Goal: Use online tool/utility

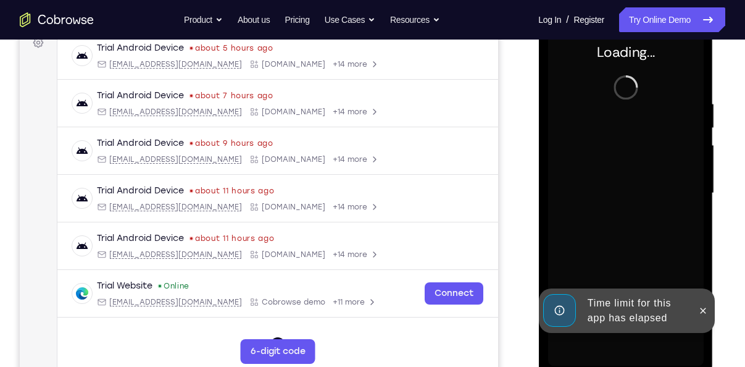
scroll to position [193, 0]
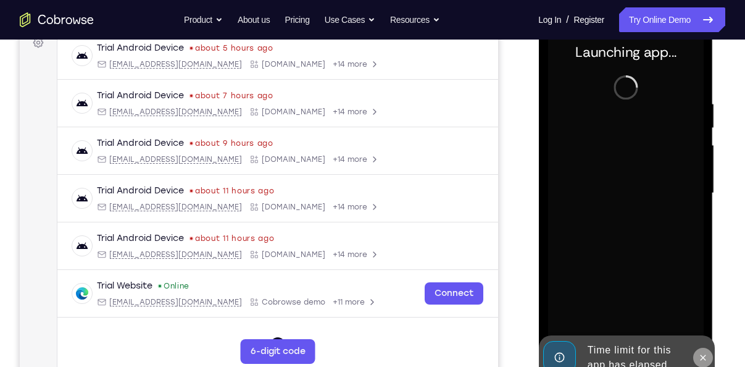
click at [703, 357] on icon at bounding box center [702, 357] width 10 height 10
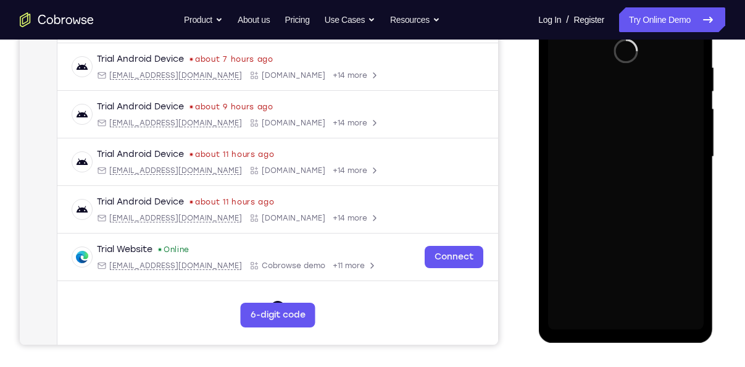
scroll to position [231, 0]
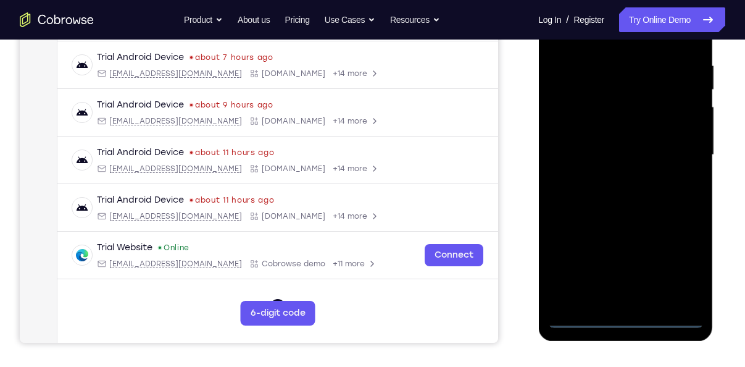
click at [624, 320] on div at bounding box center [624, 155] width 155 height 346
click at [678, 263] on div at bounding box center [624, 155] width 155 height 346
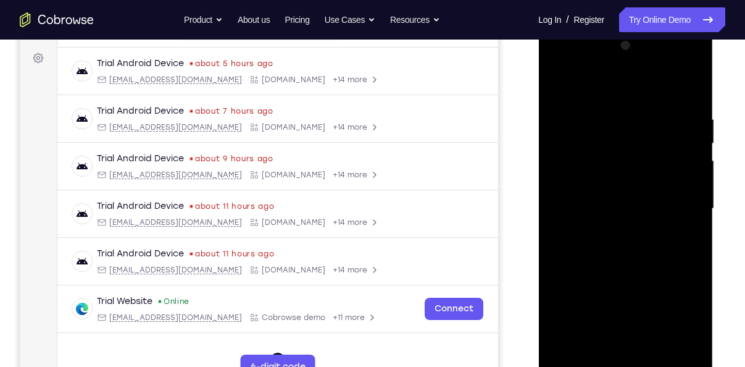
scroll to position [177, 0]
click at [560, 64] on div at bounding box center [624, 209] width 155 height 346
click at [557, 67] on div at bounding box center [624, 209] width 155 height 346
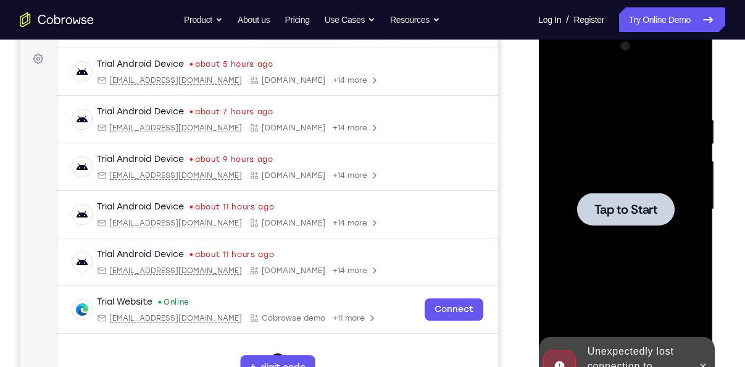
click at [630, 213] on span "Tap to Start" at bounding box center [625, 209] width 63 height 12
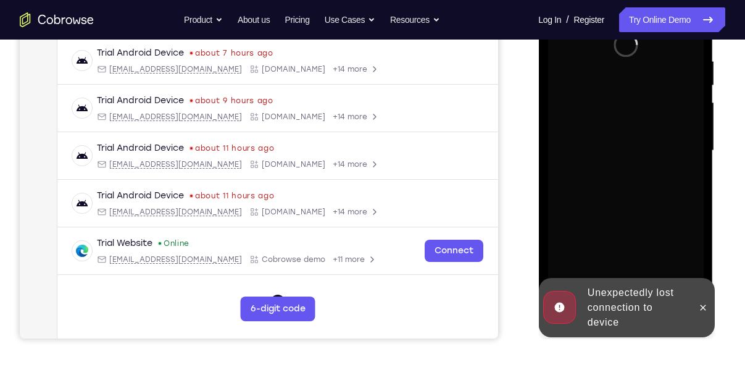
scroll to position [238, 0]
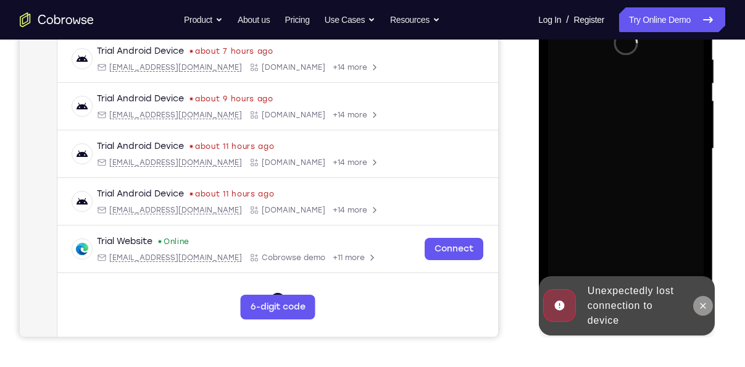
click at [700, 301] on icon at bounding box center [702, 306] width 10 height 10
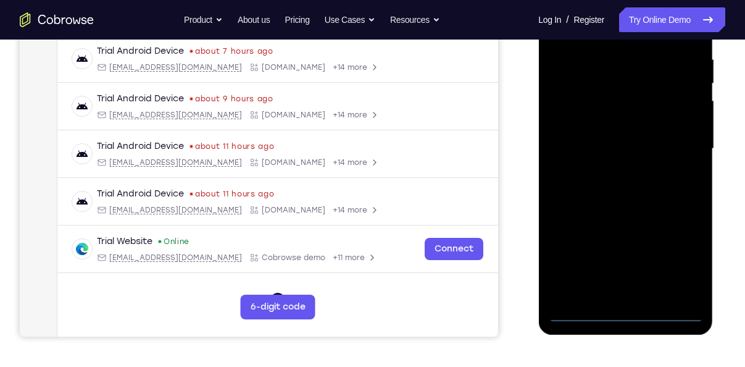
click at [623, 312] on div at bounding box center [624, 149] width 155 height 346
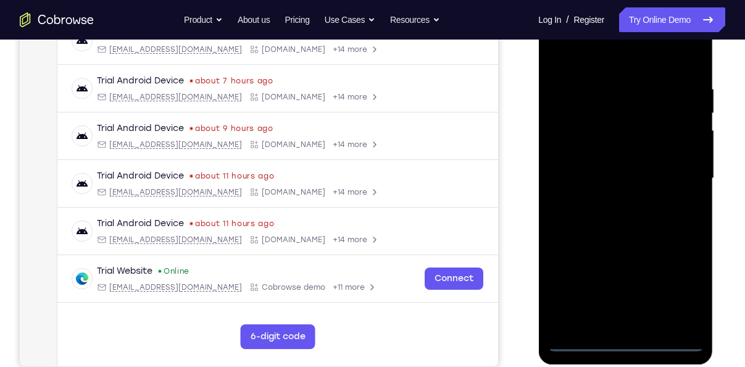
scroll to position [205, 0]
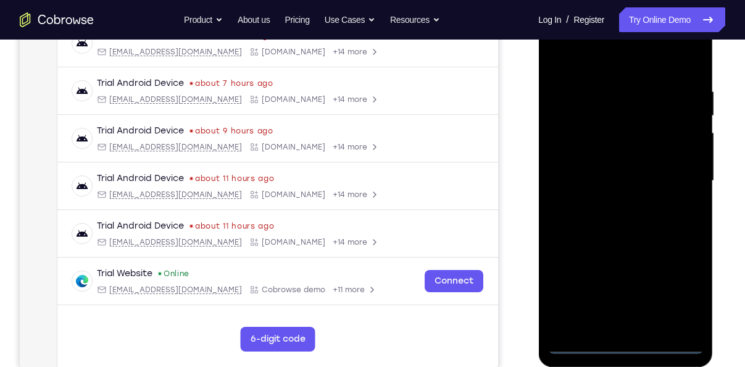
click at [673, 293] on div at bounding box center [624, 181] width 155 height 346
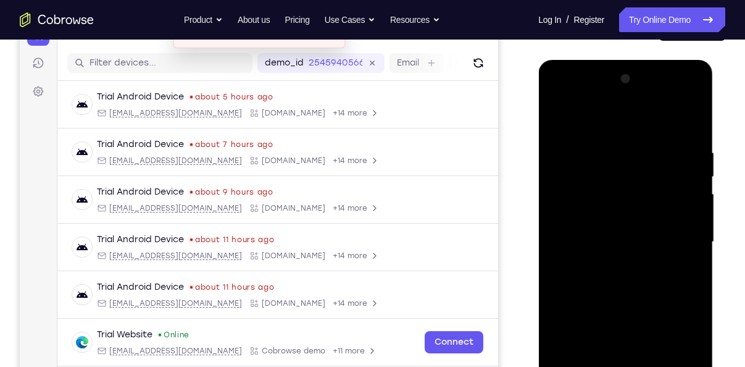
scroll to position [142, 0]
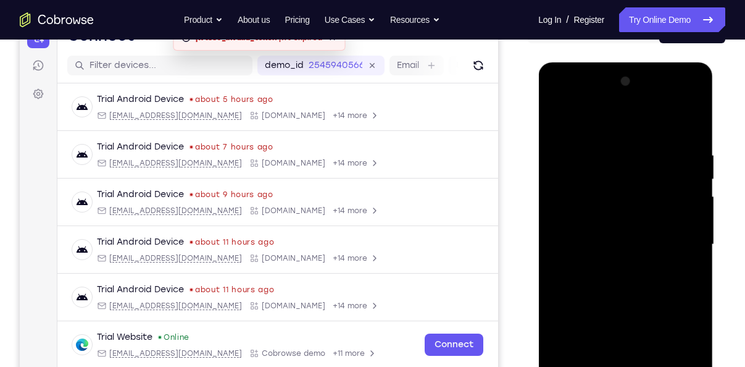
click at [558, 102] on div at bounding box center [624, 245] width 155 height 346
click at [676, 238] on div at bounding box center [624, 245] width 155 height 346
click at [616, 265] on div at bounding box center [624, 245] width 155 height 346
click at [611, 226] on div at bounding box center [624, 245] width 155 height 346
click at [600, 221] on div at bounding box center [624, 245] width 155 height 346
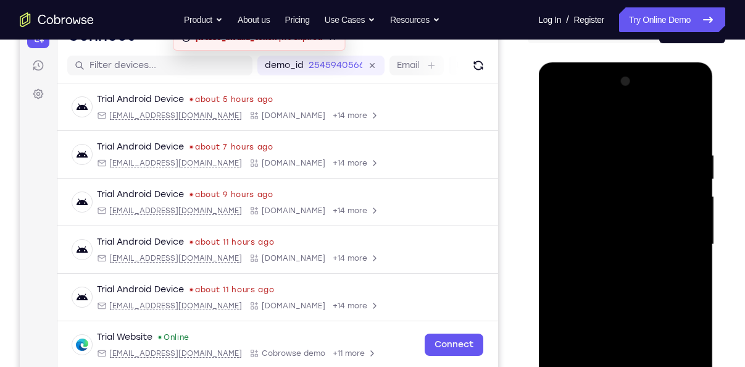
click at [624, 241] on div at bounding box center [624, 245] width 155 height 346
click at [622, 283] on div at bounding box center [624, 245] width 155 height 346
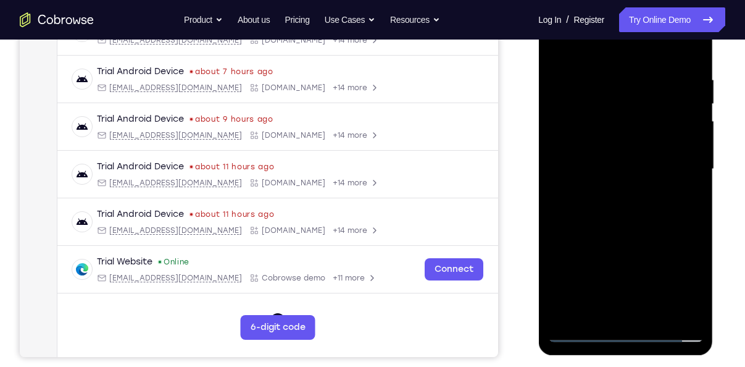
scroll to position [220, 0]
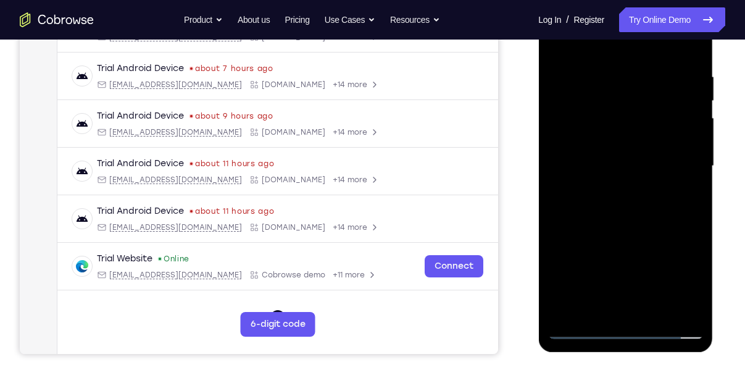
click at [639, 222] on div at bounding box center [624, 166] width 155 height 346
click at [655, 315] on div at bounding box center [624, 166] width 155 height 346
click at [628, 231] on div at bounding box center [624, 166] width 155 height 346
drag, startPoint x: 658, startPoint y: 241, endPoint x: 667, endPoint y: 297, distance: 56.8
click at [667, 297] on div at bounding box center [624, 166] width 155 height 346
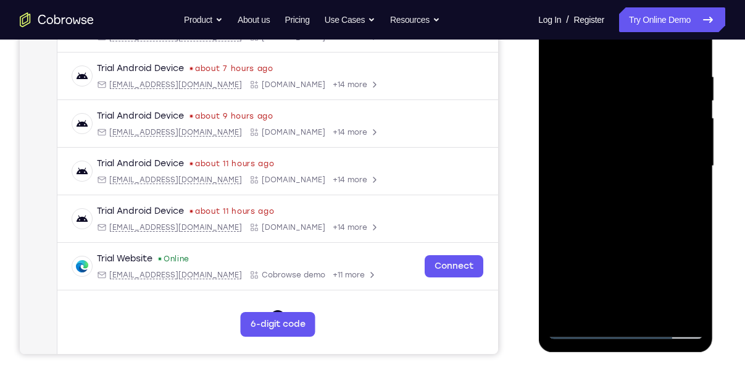
click at [562, 42] on div at bounding box center [624, 166] width 155 height 346
click at [607, 66] on div at bounding box center [624, 166] width 155 height 346
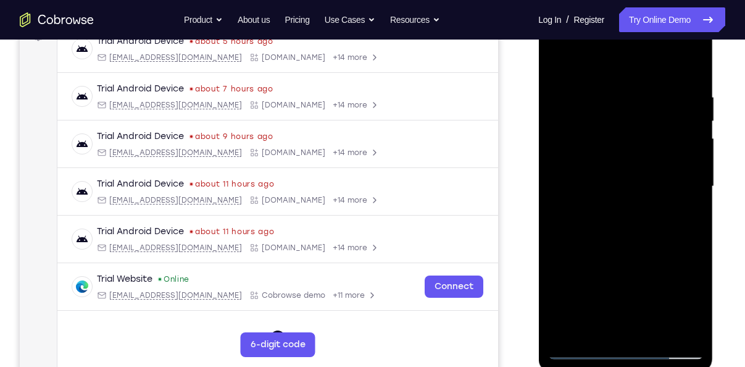
click at [690, 189] on div at bounding box center [624, 187] width 155 height 346
click at [685, 65] on div at bounding box center [624, 187] width 155 height 346
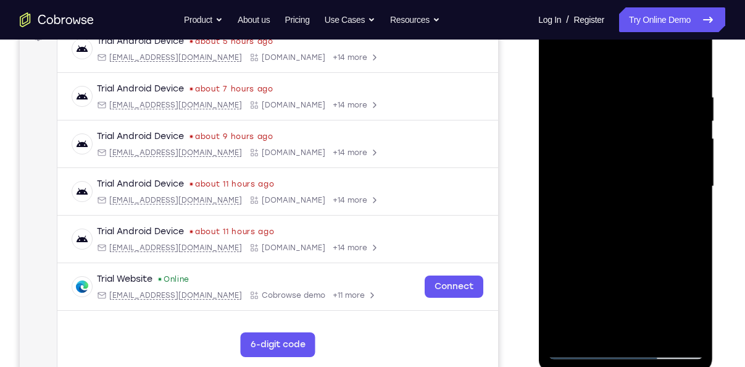
click at [655, 87] on div at bounding box center [624, 187] width 155 height 346
click at [678, 155] on div at bounding box center [624, 187] width 155 height 346
click at [689, 68] on div at bounding box center [624, 187] width 155 height 346
drag, startPoint x: 668, startPoint y: 278, endPoint x: 650, endPoint y: 121, distance: 157.7
click at [650, 121] on div at bounding box center [624, 187] width 155 height 346
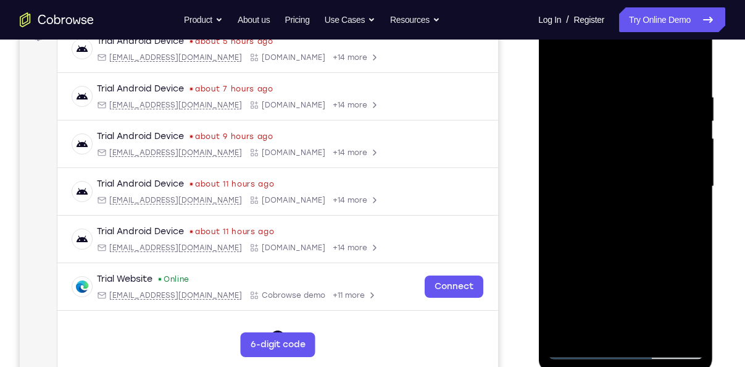
drag, startPoint x: 642, startPoint y: 247, endPoint x: 633, endPoint y: 96, distance: 150.8
click at [633, 96] on div at bounding box center [624, 187] width 155 height 346
drag, startPoint x: 655, startPoint y: 288, endPoint x: 628, endPoint y: 107, distance: 182.7
click at [628, 107] on div at bounding box center [624, 187] width 155 height 346
drag, startPoint x: 637, startPoint y: 289, endPoint x: 626, endPoint y: 107, distance: 182.4
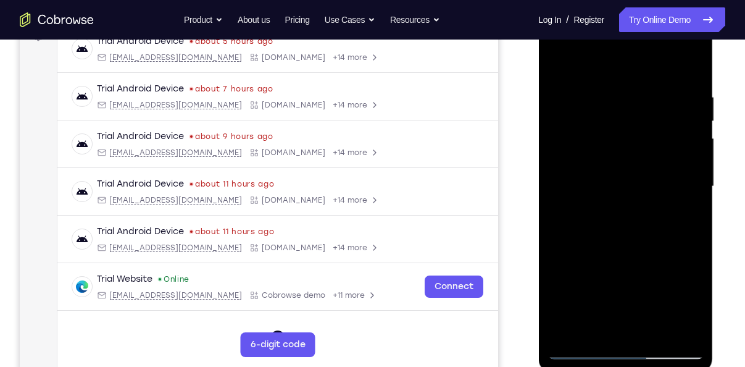
click at [626, 107] on div at bounding box center [624, 187] width 155 height 346
drag, startPoint x: 650, startPoint y: 259, endPoint x: 642, endPoint y: 162, distance: 97.8
click at [642, 162] on div at bounding box center [624, 187] width 155 height 346
drag, startPoint x: 647, startPoint y: 289, endPoint x: 638, endPoint y: 135, distance: 154.5
click at [638, 135] on div at bounding box center [624, 187] width 155 height 346
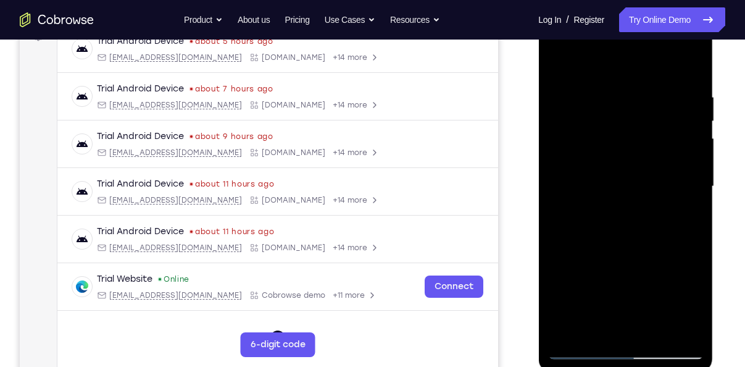
drag, startPoint x: 653, startPoint y: 284, endPoint x: 649, endPoint y: 181, distance: 103.2
click at [649, 181] on div at bounding box center [624, 187] width 155 height 346
drag, startPoint x: 652, startPoint y: 289, endPoint x: 651, endPoint y: 107, distance: 181.4
click at [651, 107] on div at bounding box center [624, 187] width 155 height 346
drag, startPoint x: 652, startPoint y: 249, endPoint x: 656, endPoint y: 97, distance: 151.8
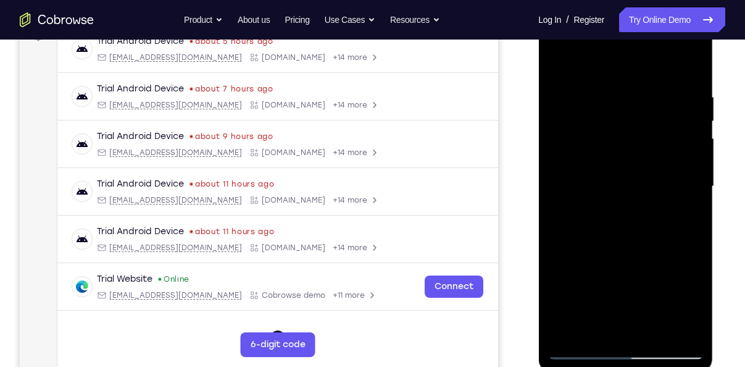
click at [656, 97] on div at bounding box center [624, 187] width 155 height 346
drag, startPoint x: 655, startPoint y: 265, endPoint x: 649, endPoint y: 80, distance: 185.2
click at [649, 80] on div at bounding box center [624, 187] width 155 height 346
drag, startPoint x: 644, startPoint y: 153, endPoint x: 638, endPoint y: 94, distance: 59.5
click at [638, 94] on div at bounding box center [624, 187] width 155 height 346
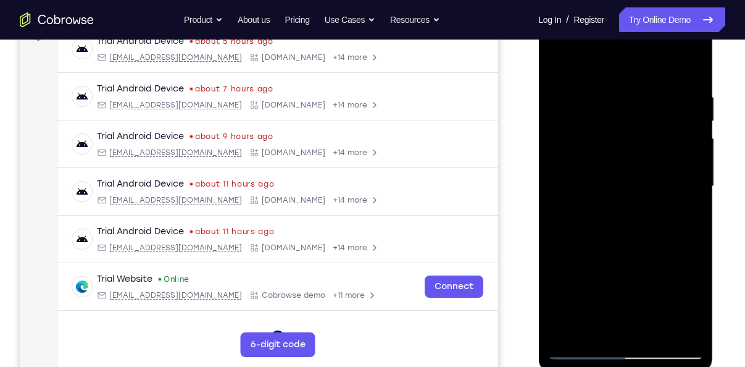
drag, startPoint x: 645, startPoint y: 289, endPoint x: 640, endPoint y: 215, distance: 73.6
click at [640, 215] on div at bounding box center [624, 187] width 155 height 346
drag, startPoint x: 642, startPoint y: 268, endPoint x: 649, endPoint y: 78, distance: 189.6
click at [649, 78] on div at bounding box center [624, 187] width 155 height 346
drag, startPoint x: 644, startPoint y: 278, endPoint x: 635, endPoint y: 86, distance: 191.5
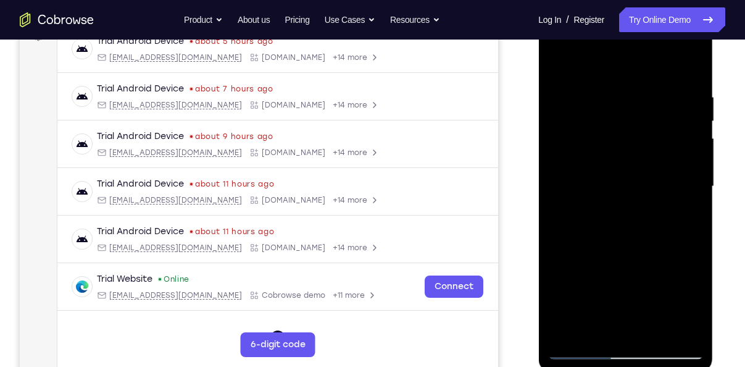
click at [635, 86] on div at bounding box center [624, 187] width 155 height 346
drag, startPoint x: 663, startPoint y: 280, endPoint x: 667, endPoint y: 139, distance: 140.7
click at [667, 139] on div at bounding box center [624, 187] width 155 height 346
drag, startPoint x: 653, startPoint y: 248, endPoint x: 650, endPoint y: 60, distance: 188.2
click at [650, 60] on div at bounding box center [624, 187] width 155 height 346
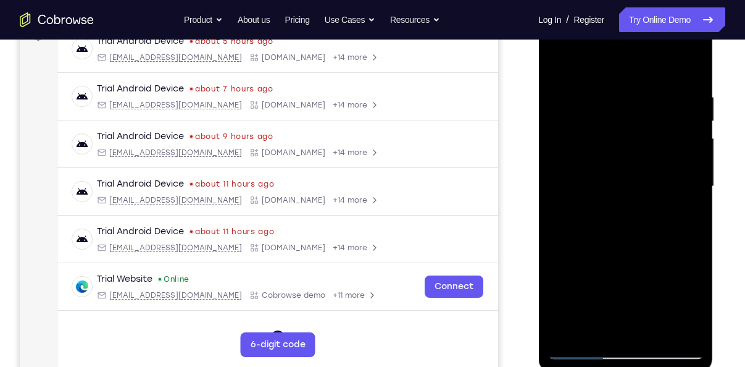
drag, startPoint x: 661, startPoint y: 273, endPoint x: 652, endPoint y: 132, distance: 141.0
click at [652, 132] on div at bounding box center [624, 187] width 155 height 346
drag, startPoint x: 652, startPoint y: 213, endPoint x: 638, endPoint y: 70, distance: 143.9
click at [638, 70] on div at bounding box center [624, 187] width 155 height 346
drag, startPoint x: 658, startPoint y: 299, endPoint x: 636, endPoint y: 61, distance: 238.5
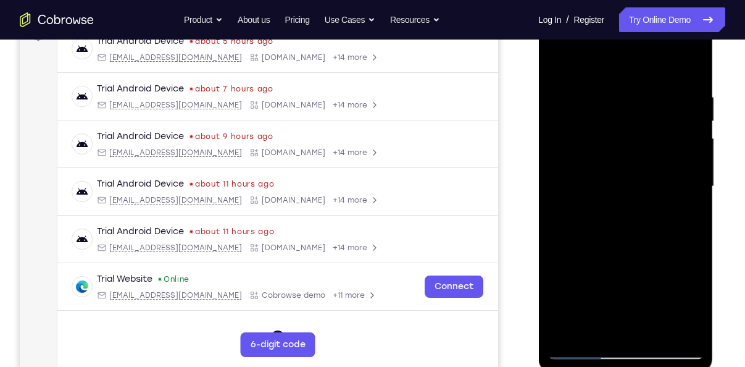
click at [636, 61] on div at bounding box center [624, 187] width 155 height 346
drag, startPoint x: 665, startPoint y: 264, endPoint x: 658, endPoint y: 98, distance: 166.1
click at [658, 98] on div at bounding box center [624, 187] width 155 height 346
drag, startPoint x: 659, startPoint y: 243, endPoint x: 657, endPoint y: 154, distance: 88.3
click at [657, 154] on div at bounding box center [624, 187] width 155 height 346
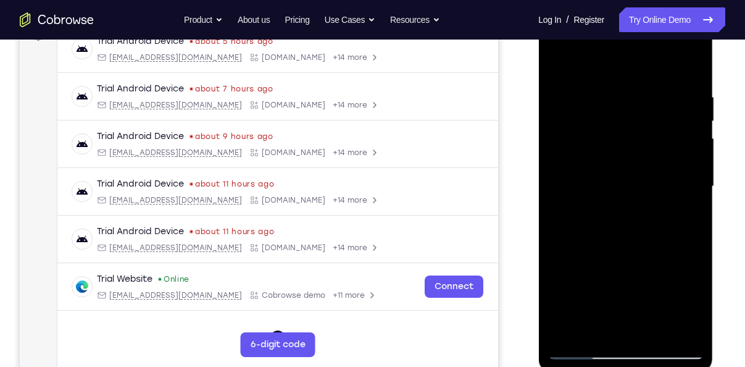
drag, startPoint x: 626, startPoint y: 284, endPoint x: 624, endPoint y: 185, distance: 99.4
click at [624, 185] on div at bounding box center [624, 187] width 155 height 346
drag, startPoint x: 650, startPoint y: 254, endPoint x: 644, endPoint y: 111, distance: 142.7
click at [644, 111] on div at bounding box center [624, 187] width 155 height 346
drag, startPoint x: 652, startPoint y: 264, endPoint x: 655, endPoint y: 189, distance: 74.7
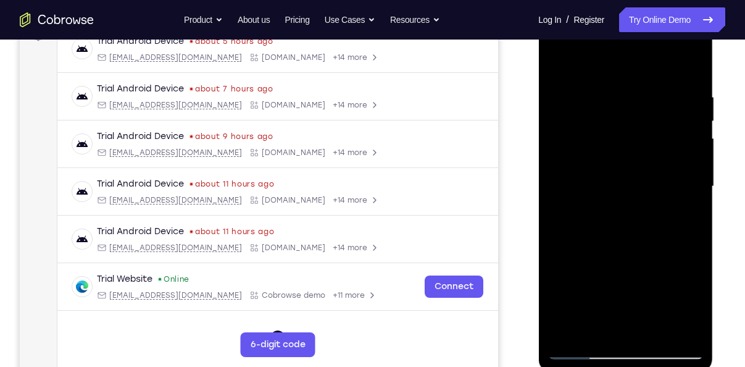
click at [655, 189] on div at bounding box center [624, 187] width 155 height 346
drag, startPoint x: 648, startPoint y: 297, endPoint x: 647, endPoint y: 102, distance: 195.6
click at [647, 102] on div at bounding box center [624, 187] width 155 height 346
drag, startPoint x: 659, startPoint y: 290, endPoint x: 657, endPoint y: 80, distance: 209.8
click at [657, 80] on div at bounding box center [624, 187] width 155 height 346
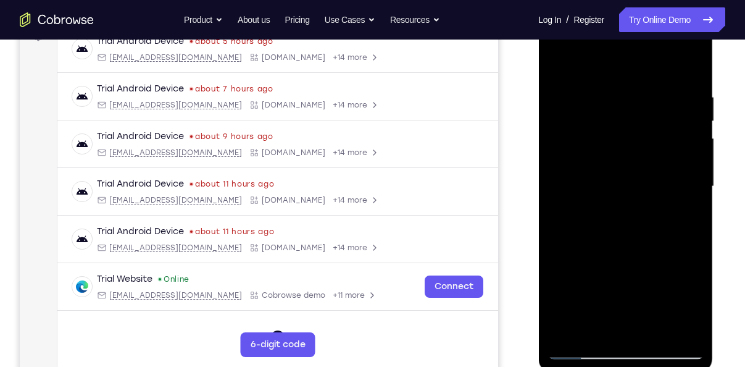
drag, startPoint x: 662, startPoint y: 270, endPoint x: 656, endPoint y: 140, distance: 130.3
click at [656, 140] on div at bounding box center [624, 187] width 155 height 346
drag, startPoint x: 659, startPoint y: 247, endPoint x: 656, endPoint y: 158, distance: 88.9
click at [656, 158] on div at bounding box center [624, 187] width 155 height 346
drag, startPoint x: 658, startPoint y: 265, endPoint x: 645, endPoint y: 94, distance: 171.4
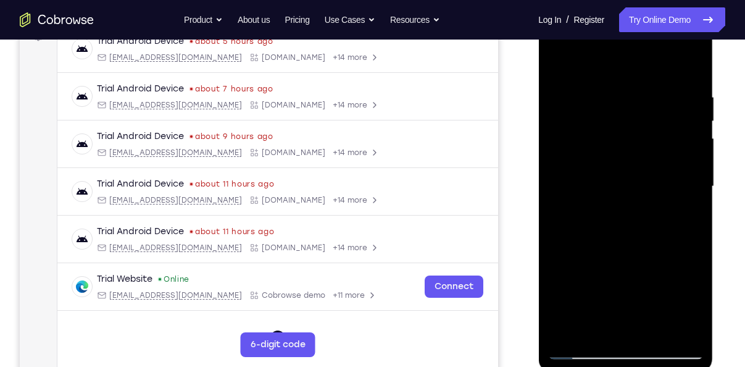
click at [645, 94] on div at bounding box center [624, 187] width 155 height 346
drag, startPoint x: 644, startPoint y: 295, endPoint x: 639, endPoint y: 122, distance: 172.8
click at [639, 122] on div at bounding box center [624, 187] width 155 height 346
drag, startPoint x: 649, startPoint y: 209, endPoint x: 645, endPoint y: 77, distance: 132.1
click at [645, 77] on div at bounding box center [624, 187] width 155 height 346
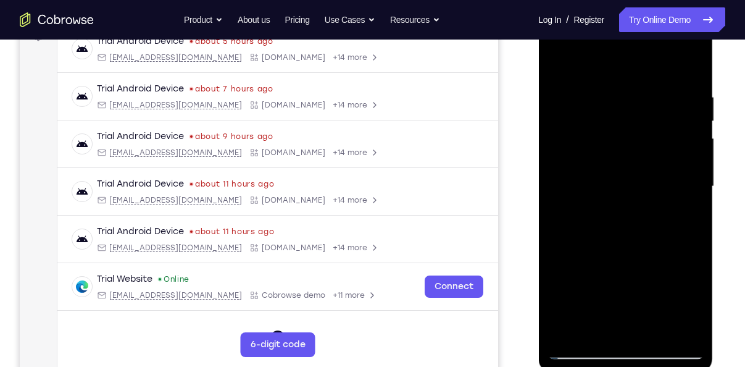
drag, startPoint x: 642, startPoint y: 295, endPoint x: 633, endPoint y: 155, distance: 140.4
click at [633, 155] on div at bounding box center [624, 187] width 155 height 346
drag, startPoint x: 644, startPoint y: 201, endPoint x: 634, endPoint y: 96, distance: 105.3
click at [634, 96] on div at bounding box center [624, 187] width 155 height 346
click at [654, 331] on div at bounding box center [624, 187] width 155 height 346
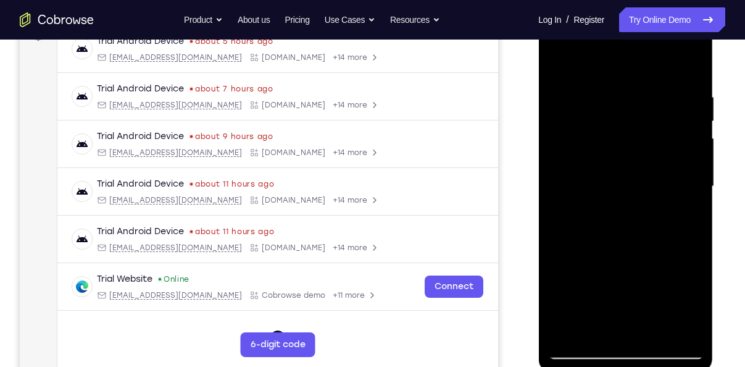
click at [598, 267] on div at bounding box center [624, 187] width 155 height 346
click at [591, 62] on div at bounding box center [624, 187] width 155 height 346
click at [571, 79] on div at bounding box center [624, 187] width 155 height 346
